Goal: Information Seeking & Learning: Check status

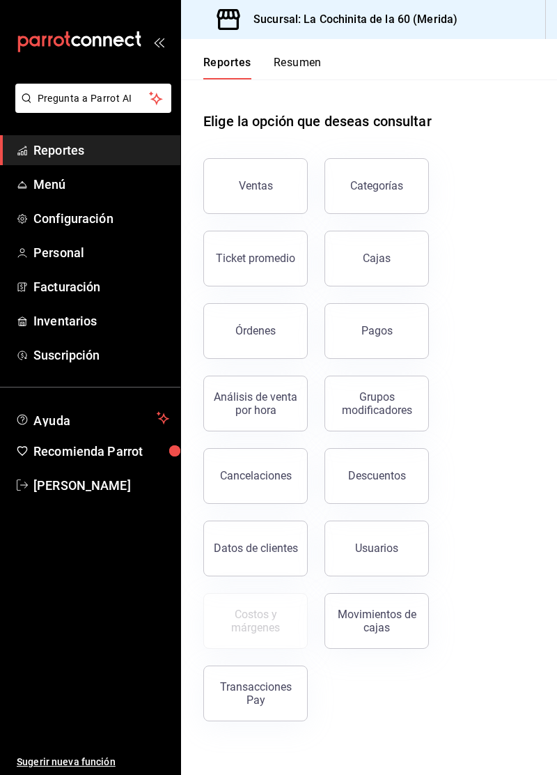
click at [262, 187] on div "Ventas" at bounding box center [256, 185] width 34 height 13
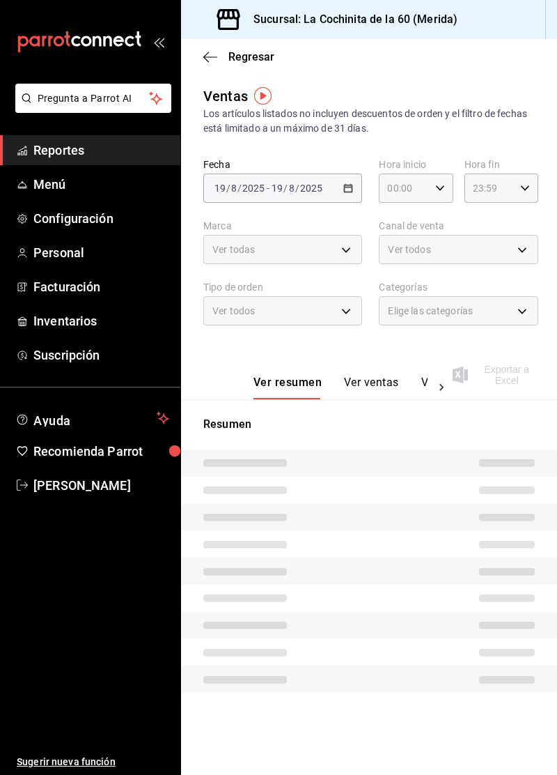
click at [274, 176] on div "[DATE] [DATE] - [DATE] [DATE]" at bounding box center [282, 187] width 159 height 29
click at [129, 162] on link "Reportes" at bounding box center [90, 150] width 180 height 30
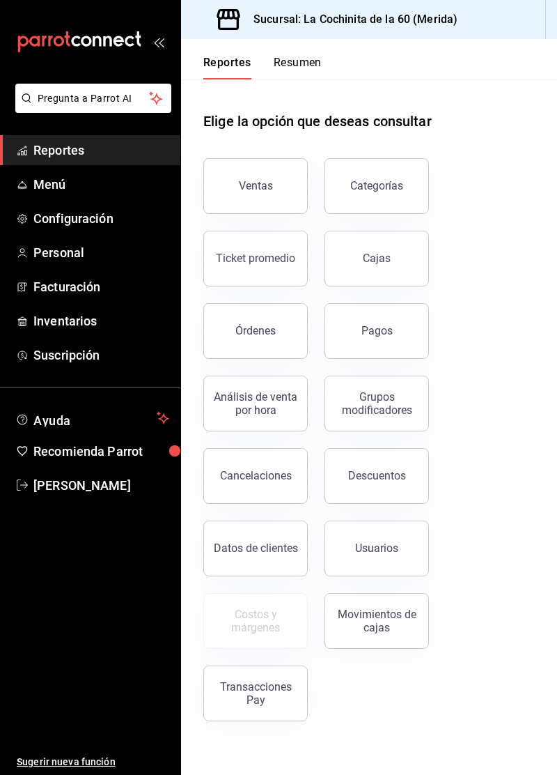
click at [270, 192] on button "Ventas" at bounding box center [255, 186] width 104 height 56
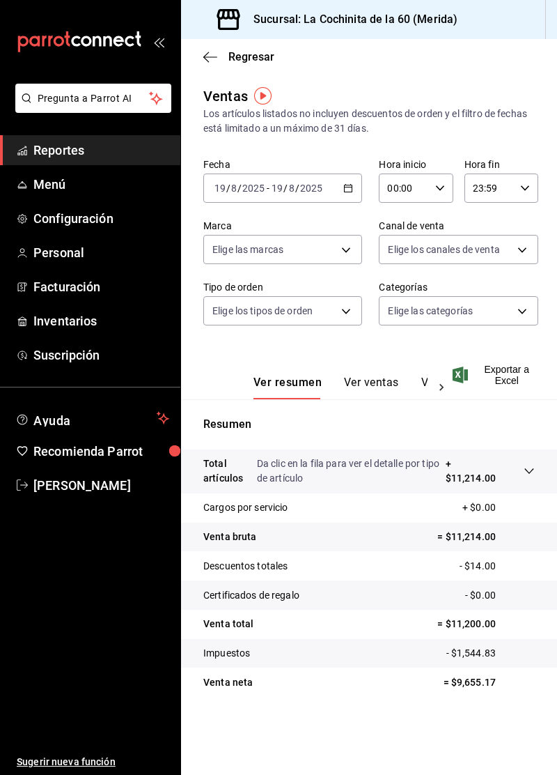
click at [89, 149] on span "Reportes" at bounding box center [101, 150] width 136 height 19
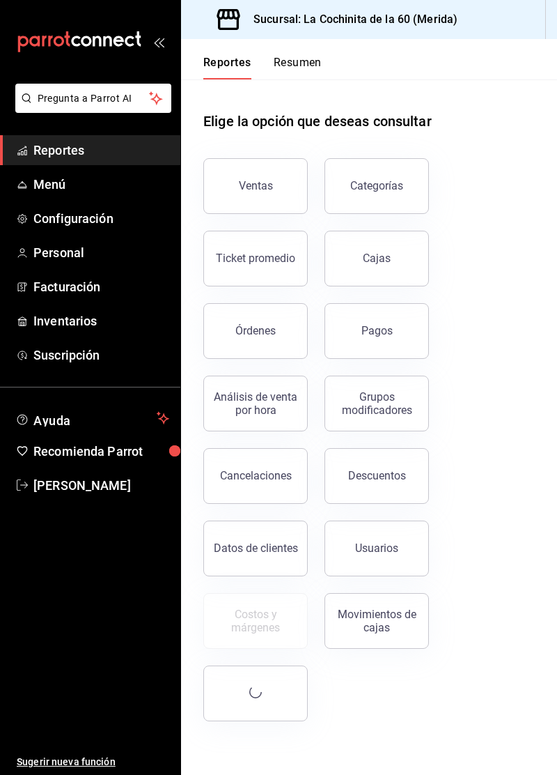
click at [99, 198] on link "Menú" at bounding box center [90, 184] width 180 height 30
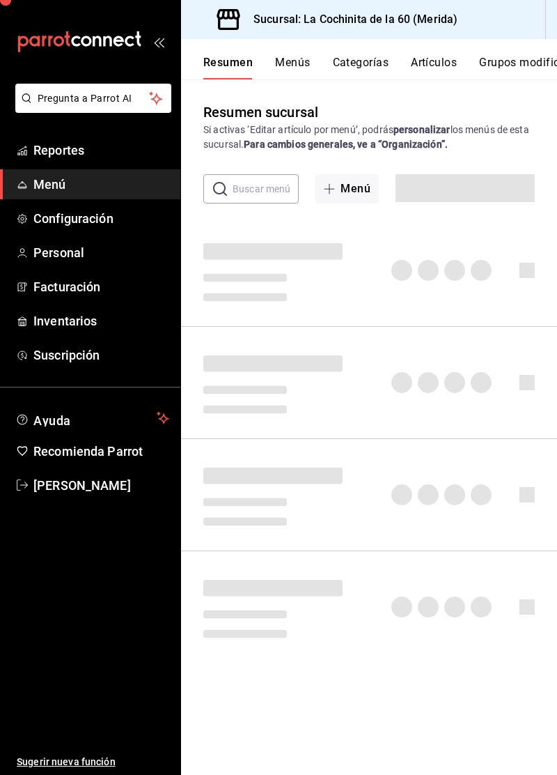
click at [109, 160] on link "Reportes" at bounding box center [90, 150] width 180 height 30
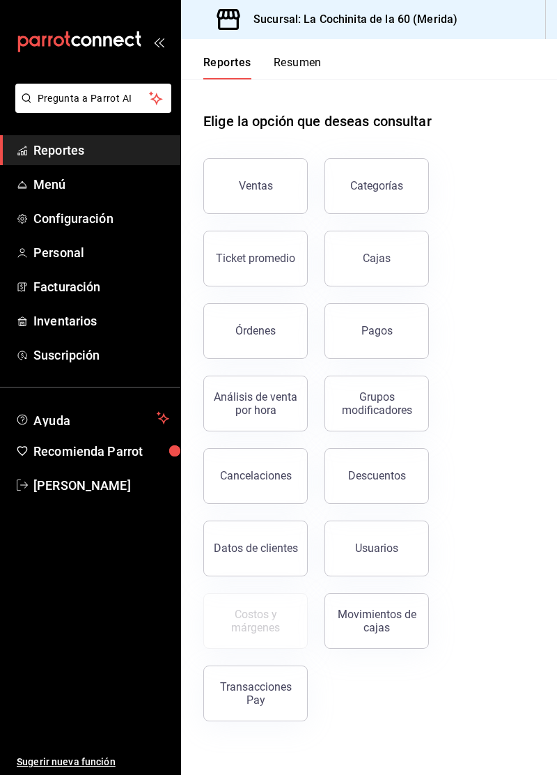
click at [265, 263] on div "Ticket promedio" at bounding box center [255, 257] width 79 height 13
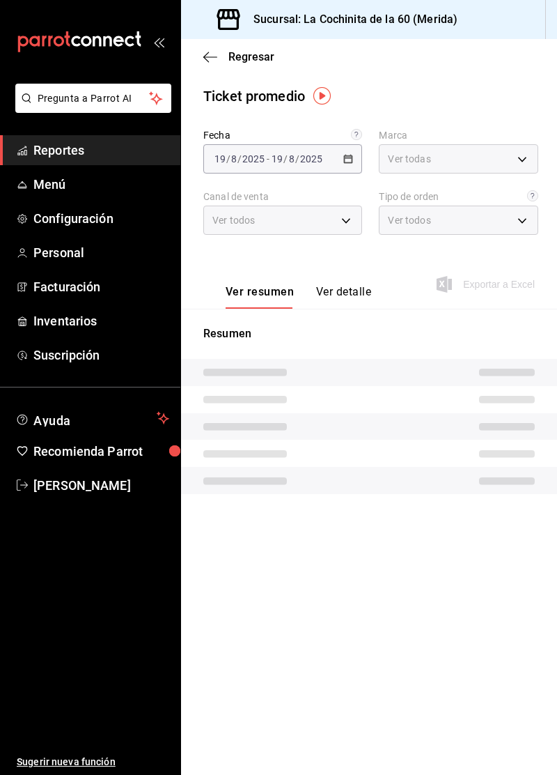
type input "268ce8d1-4722-4411-a626-51c418737468"
type input "PARROT,UBER_EATS,RAPPI,DIDI_FOOD,ONLINE"
type input "2ffd33fc-0160-438c-90fe-203c4a6b9f74,3cc8f160-dc0d-45d4-8922-78cce46d41bd,333ef…"
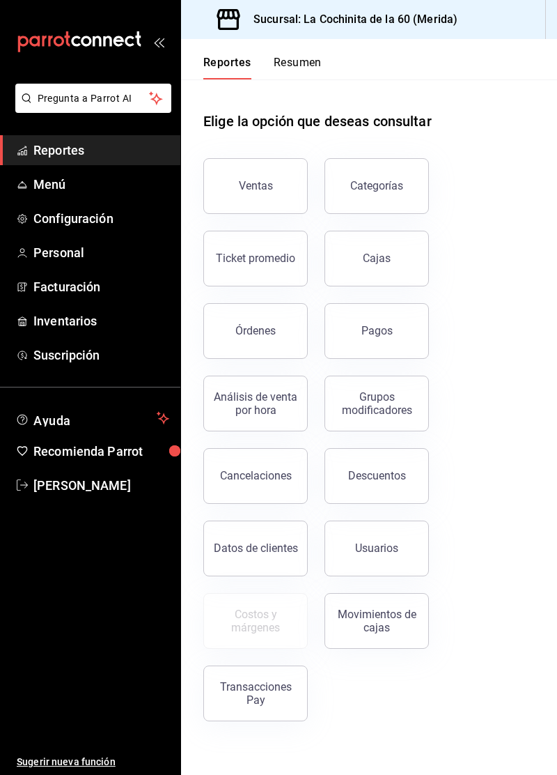
click at [281, 174] on button "Ventas" at bounding box center [255, 186] width 104 height 56
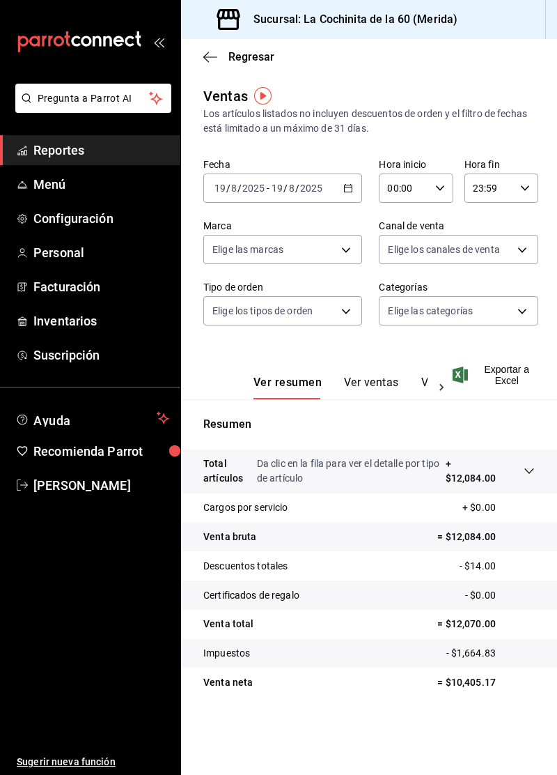
click at [118, 153] on span "Reportes" at bounding box center [101, 150] width 136 height 19
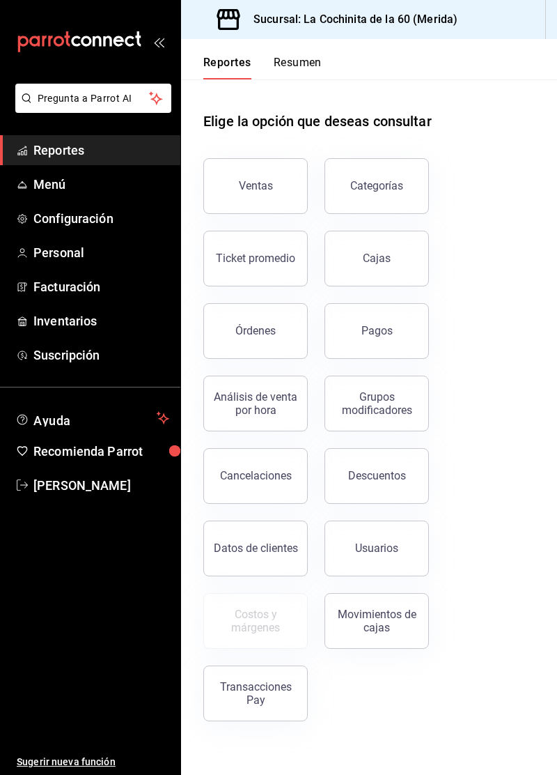
click at [270, 254] on div "Ticket promedio" at bounding box center [255, 257] width 79 height 13
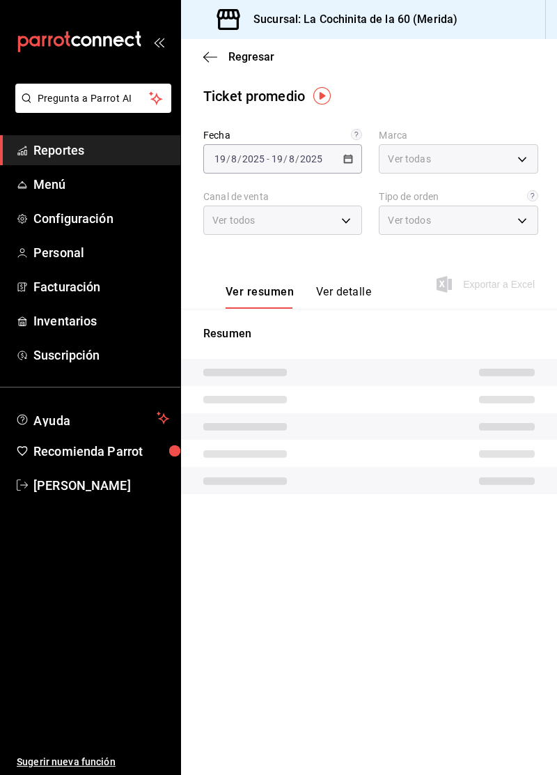
type input "268ce8d1-4722-4411-a626-51c418737468"
type input "PARROT,UBER_EATS,RAPPI,DIDI_FOOD,ONLINE"
type input "2ffd33fc-0160-438c-90fe-203c4a6b9f74,3cc8f160-dc0d-45d4-8922-78cce46d41bd,333ef…"
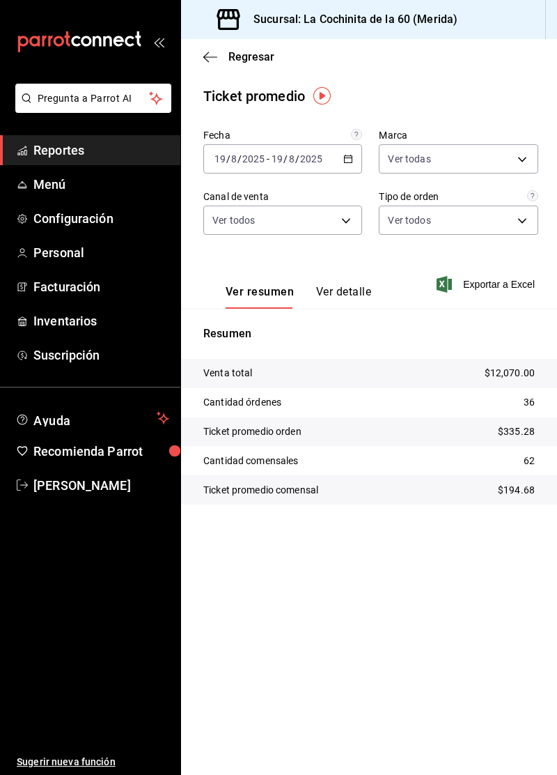
click at [86, 185] on span "Menú" at bounding box center [101, 184] width 136 height 19
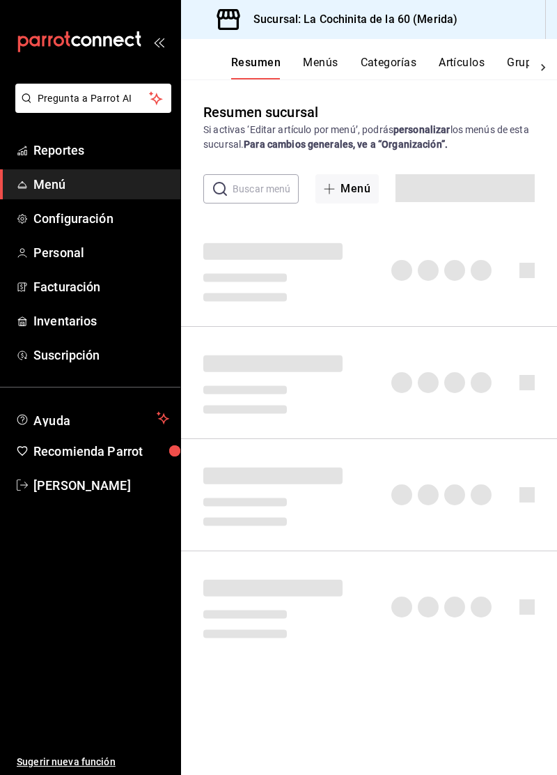
click at [103, 162] on link "Reportes" at bounding box center [90, 150] width 180 height 30
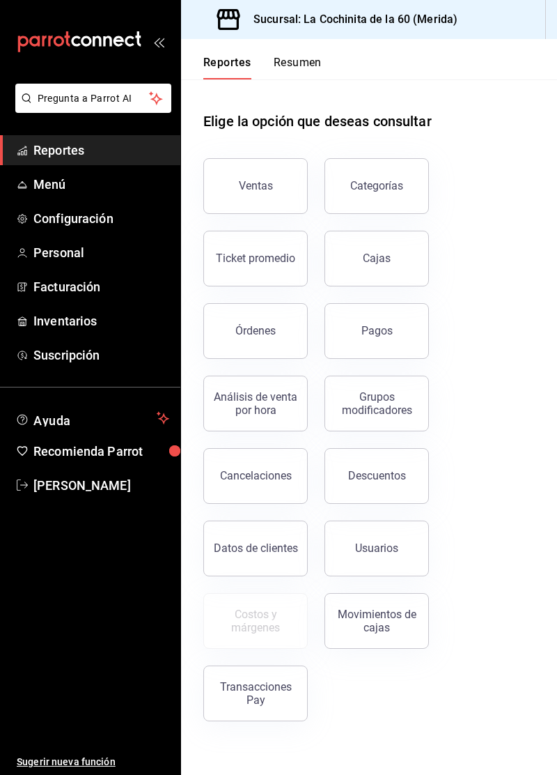
click at [400, 278] on button "Cajas" at bounding box center [377, 259] width 104 height 56
